Goal: Find specific page/section: Find specific page/section

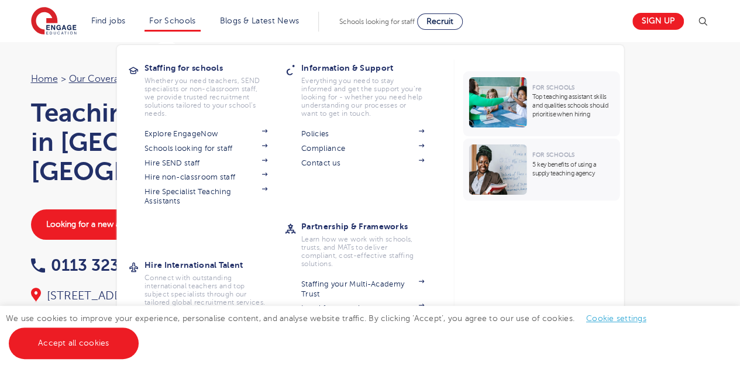
click at [329, 169] on section "Policies Compliance Contact us" at bounding box center [371, 160] width 140 height 68
click at [323, 157] on section "Policies Compliance Contact us" at bounding box center [371, 160] width 140 height 68
click at [324, 163] on link "Contact us" at bounding box center [362, 162] width 123 height 9
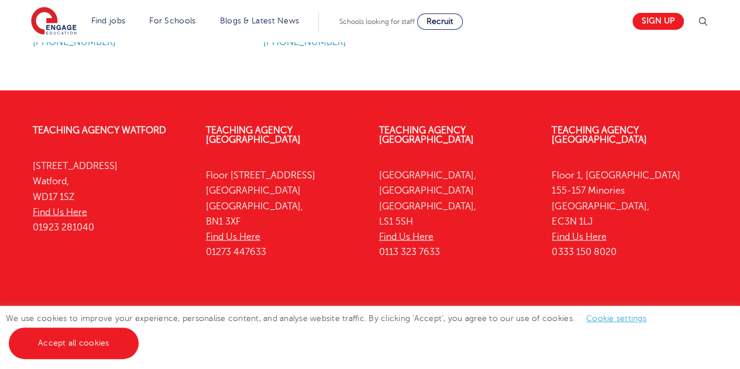
scroll to position [1131, 0]
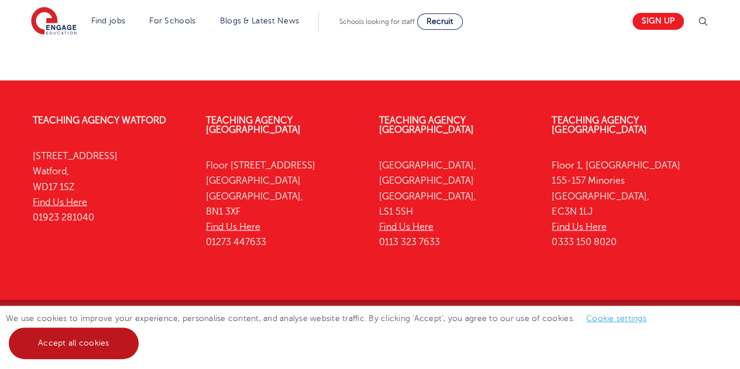
click at [94, 332] on link "Accept all cookies" at bounding box center [74, 343] width 130 height 32
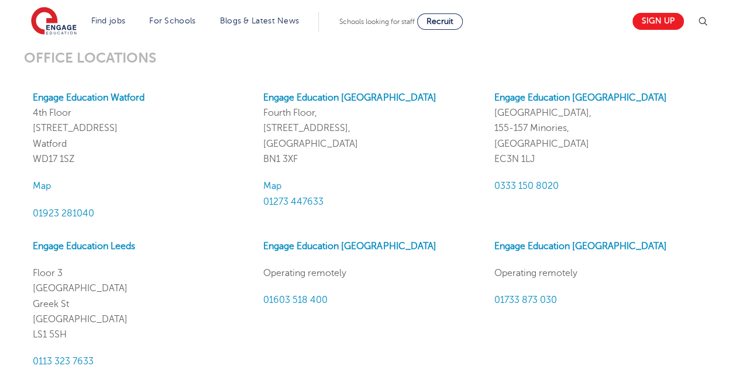
scroll to position [1035, 0]
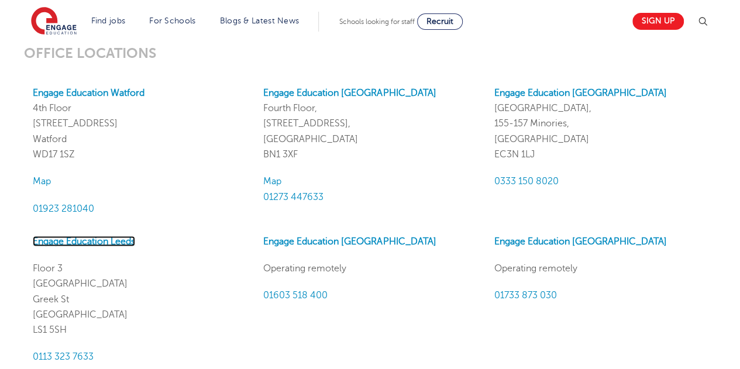
click at [94, 241] on link "Engage Education Leeds" at bounding box center [84, 241] width 102 height 11
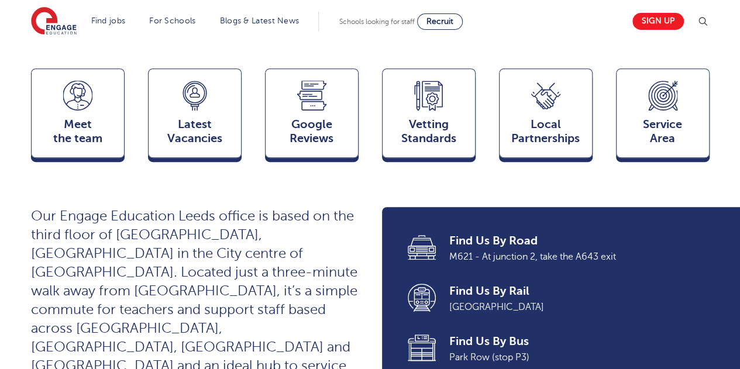
scroll to position [311, 0]
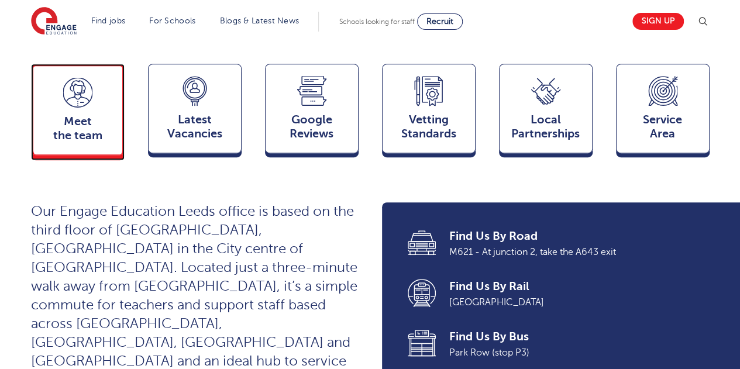
click at [95, 115] on span "Meet the team" at bounding box center [77, 129] width 77 height 28
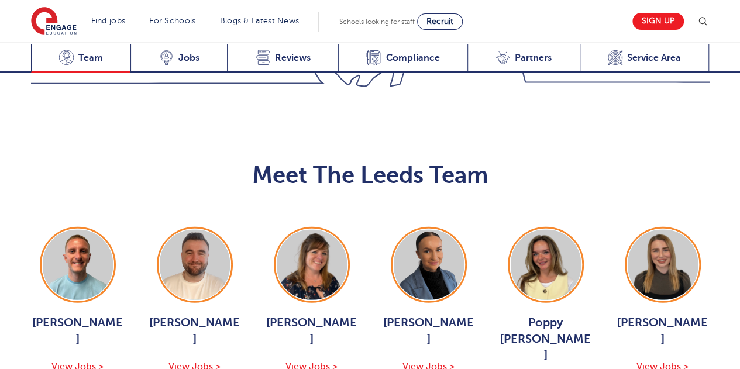
scroll to position [1276, 0]
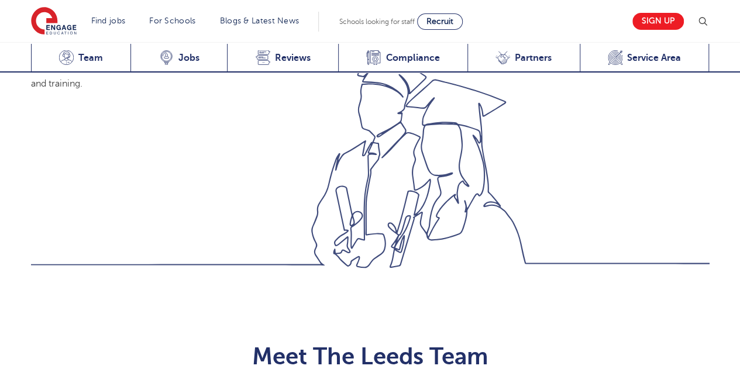
scroll to position [1089, 0]
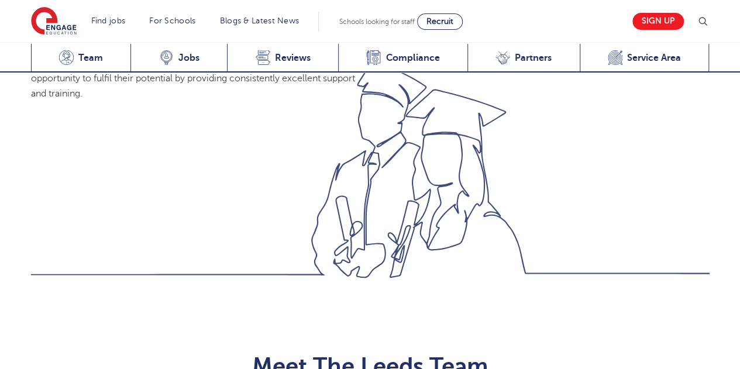
scroll to position [1282, 0]
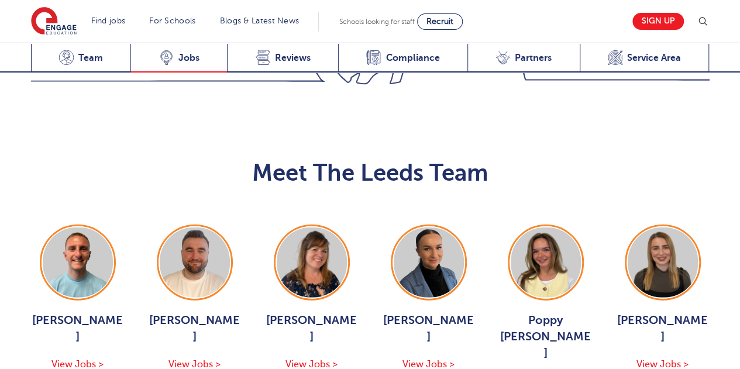
click at [184, 57] on span "Jobs" at bounding box center [188, 58] width 21 height 12
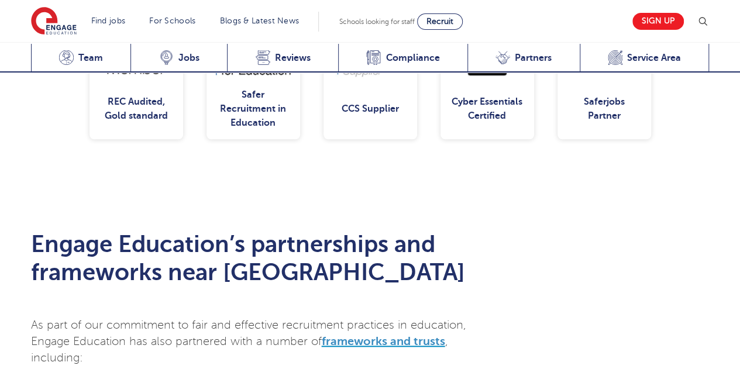
scroll to position [2625, 0]
